Goal: Task Accomplishment & Management: Manage account settings

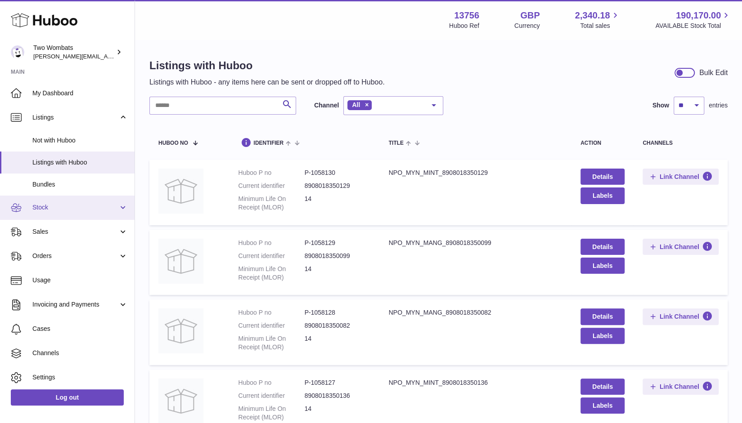
click at [38, 214] on link "Stock" at bounding box center [67, 208] width 135 height 24
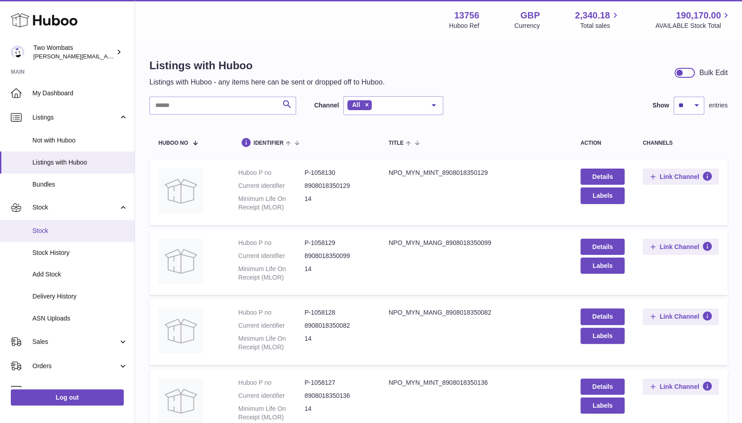
click at [45, 234] on span "Stock" at bounding box center [79, 231] width 95 height 9
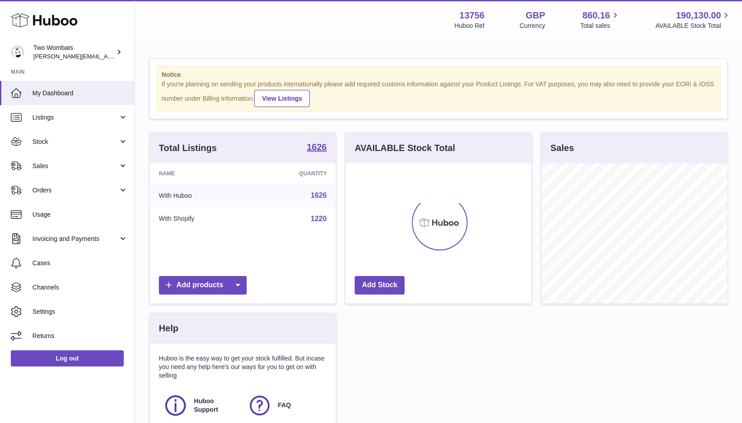
scroll to position [140, 186]
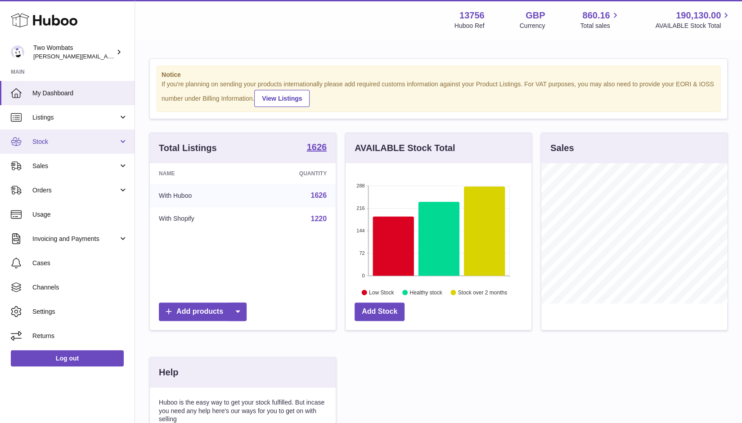
click at [52, 135] on link "Stock" at bounding box center [67, 142] width 135 height 24
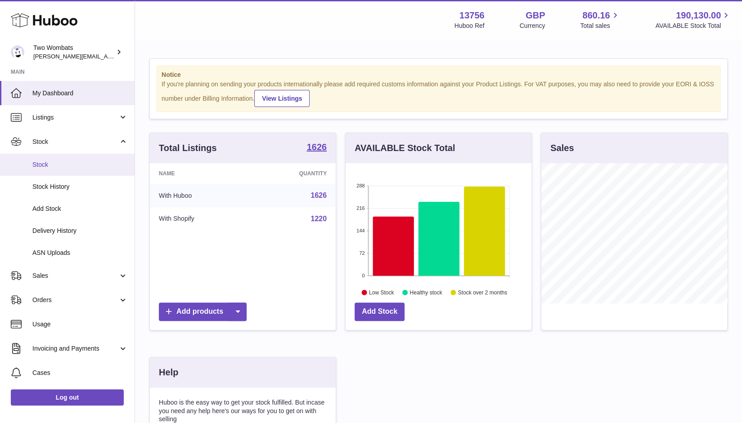
click at [53, 166] on span "Stock" at bounding box center [79, 165] width 95 height 9
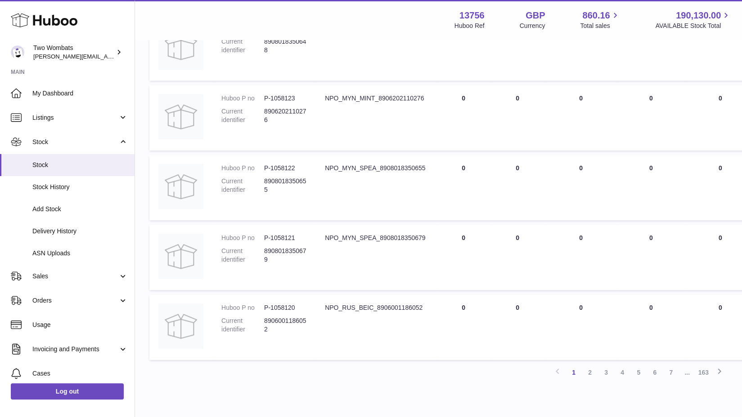
scroll to position [553, 0]
